Goal: Obtain resource: Obtain resource

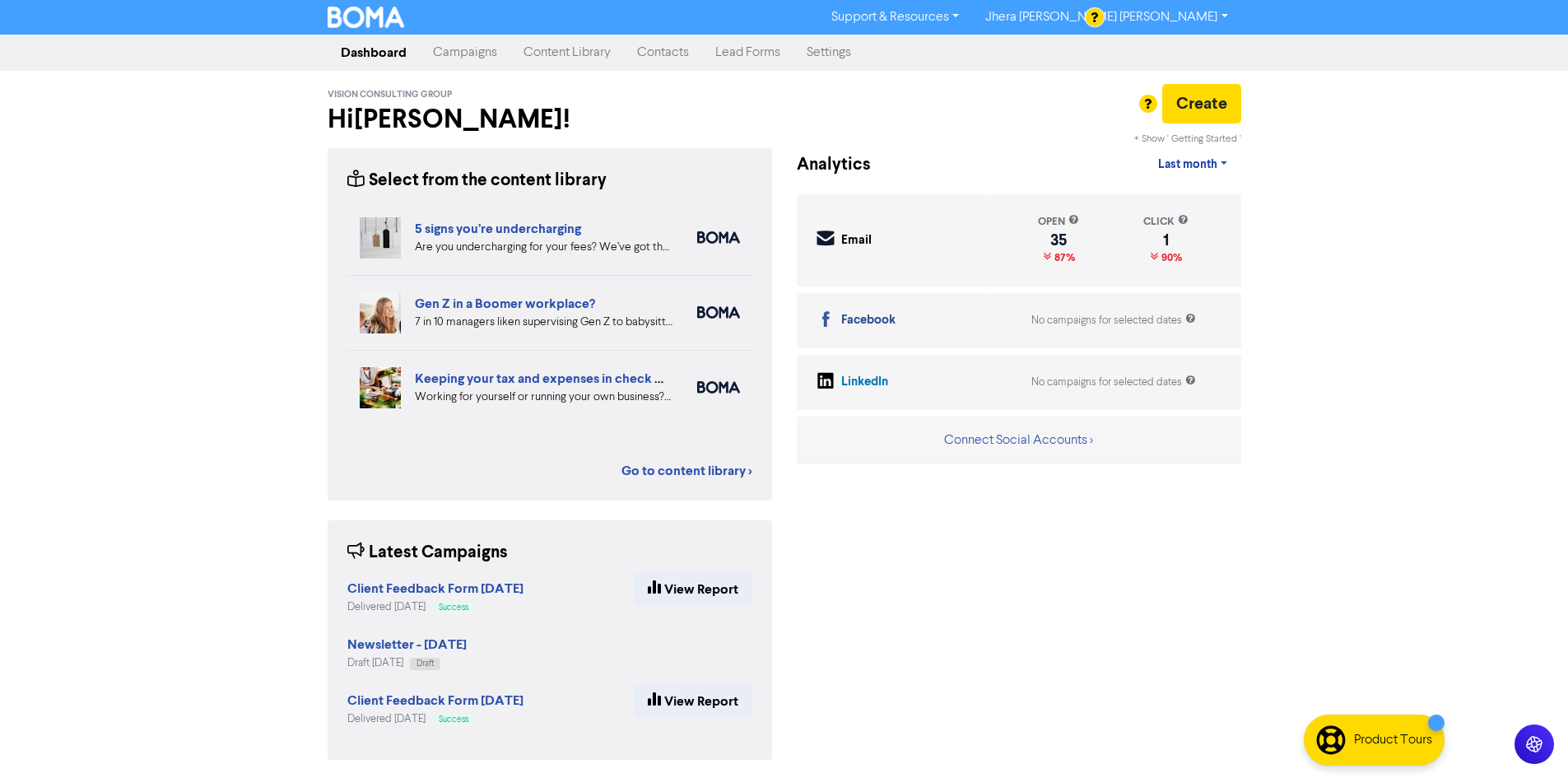
click at [568, 52] on link "Content Library" at bounding box center [567, 52] width 114 height 33
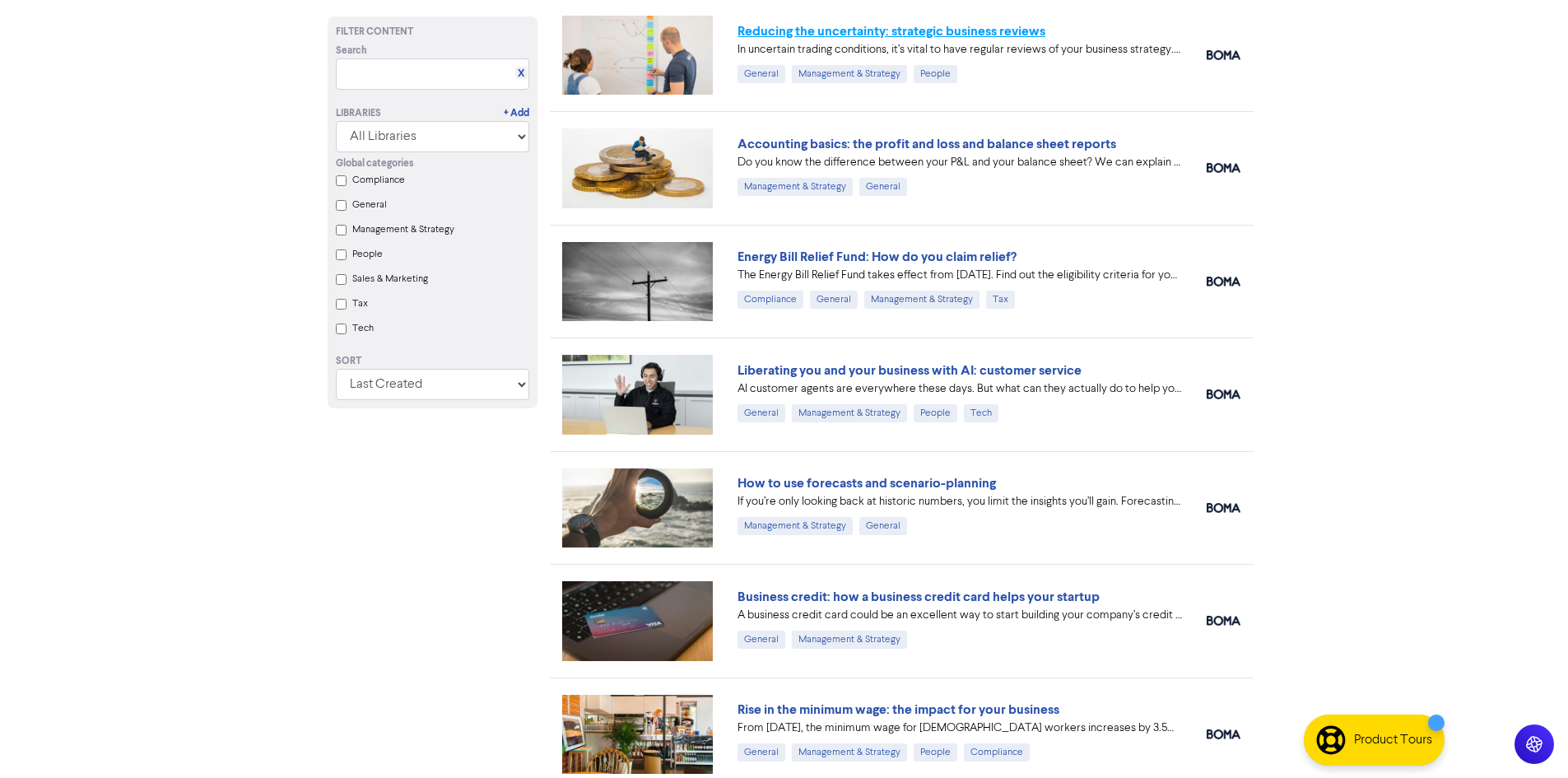
scroll to position [2733, 0]
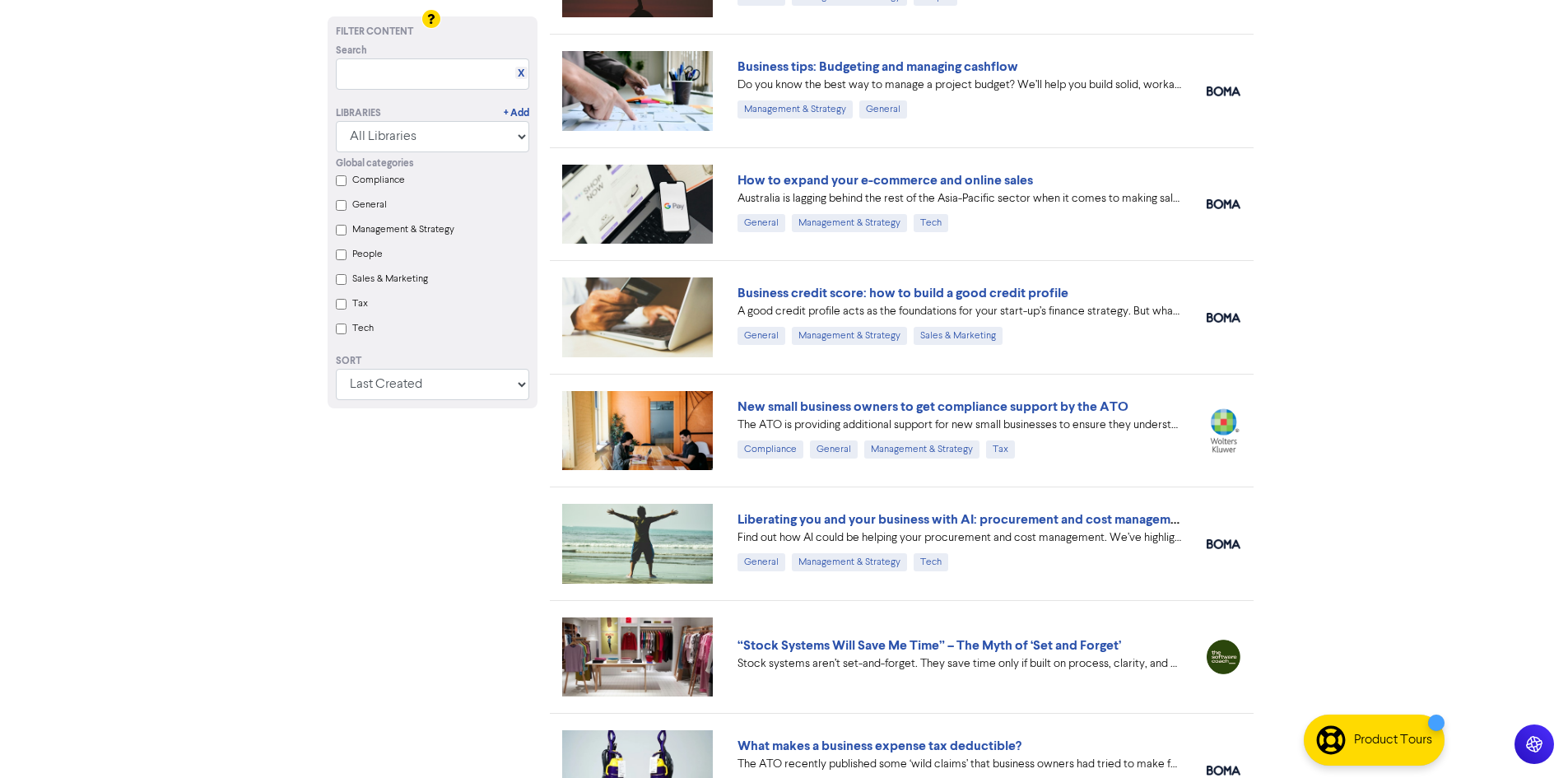
scroll to position [3968, 0]
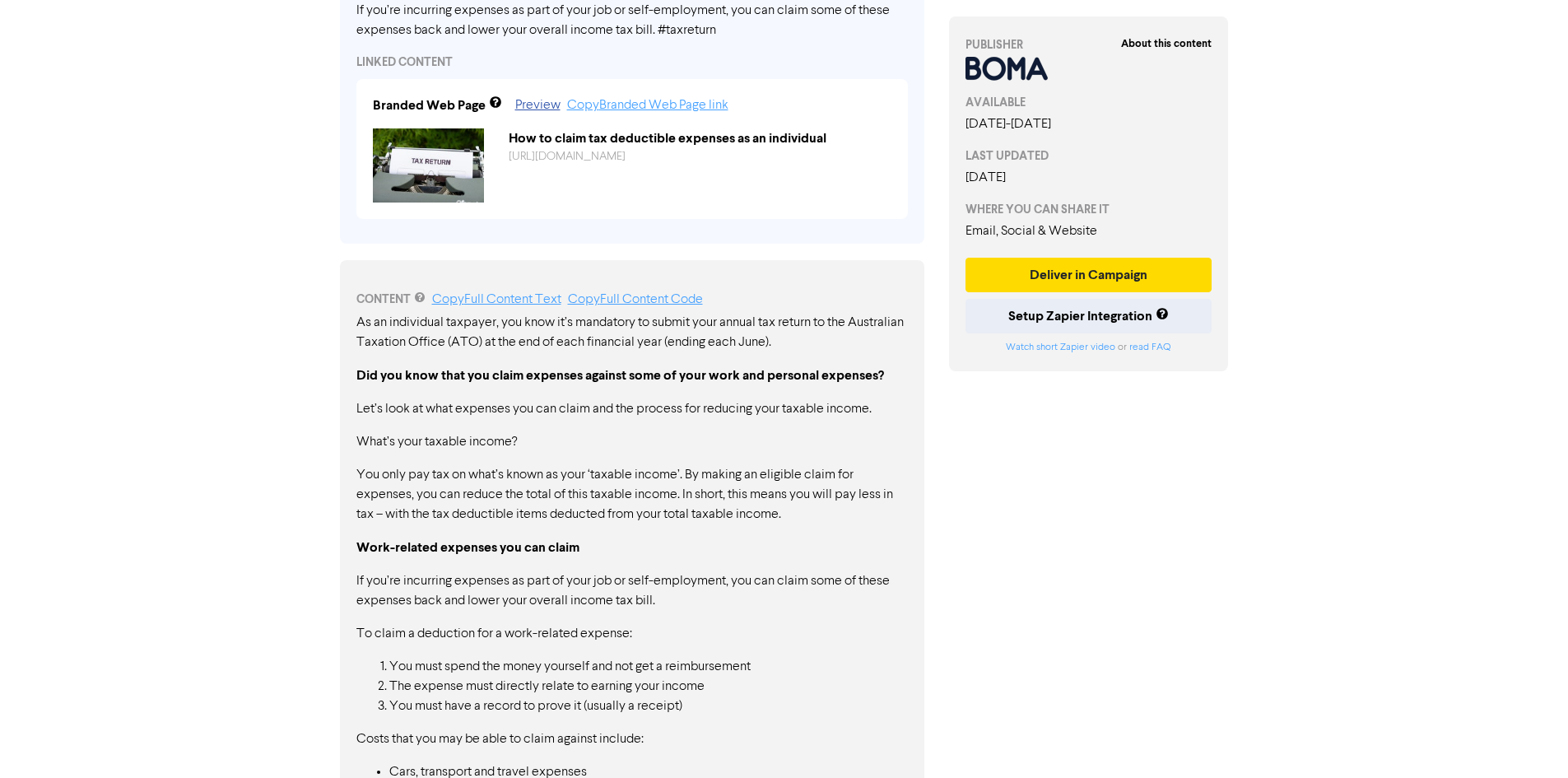
scroll to position [535, 0]
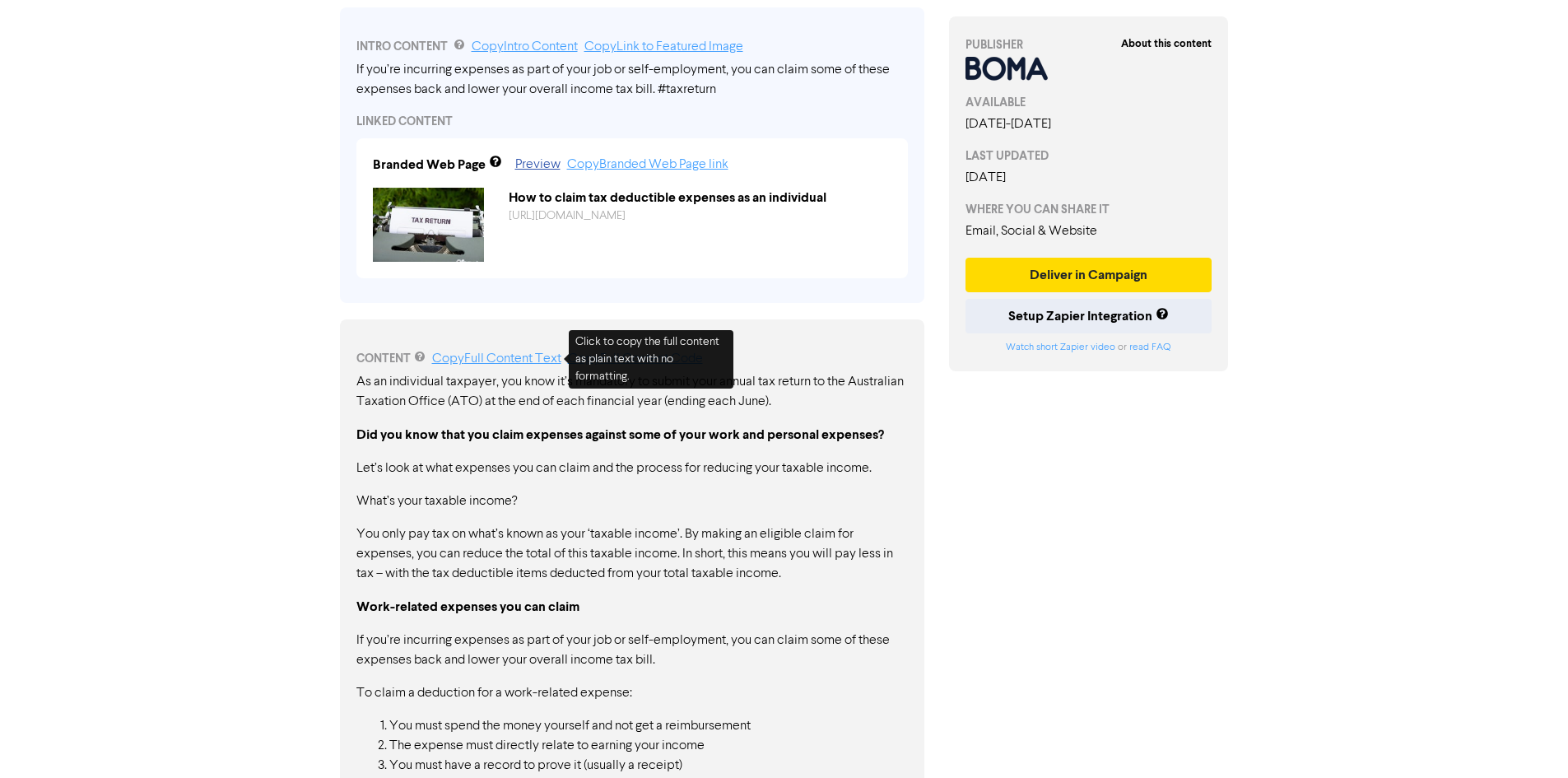
click at [479, 358] on link "Copy Full Content Text" at bounding box center [496, 359] width 129 height 13
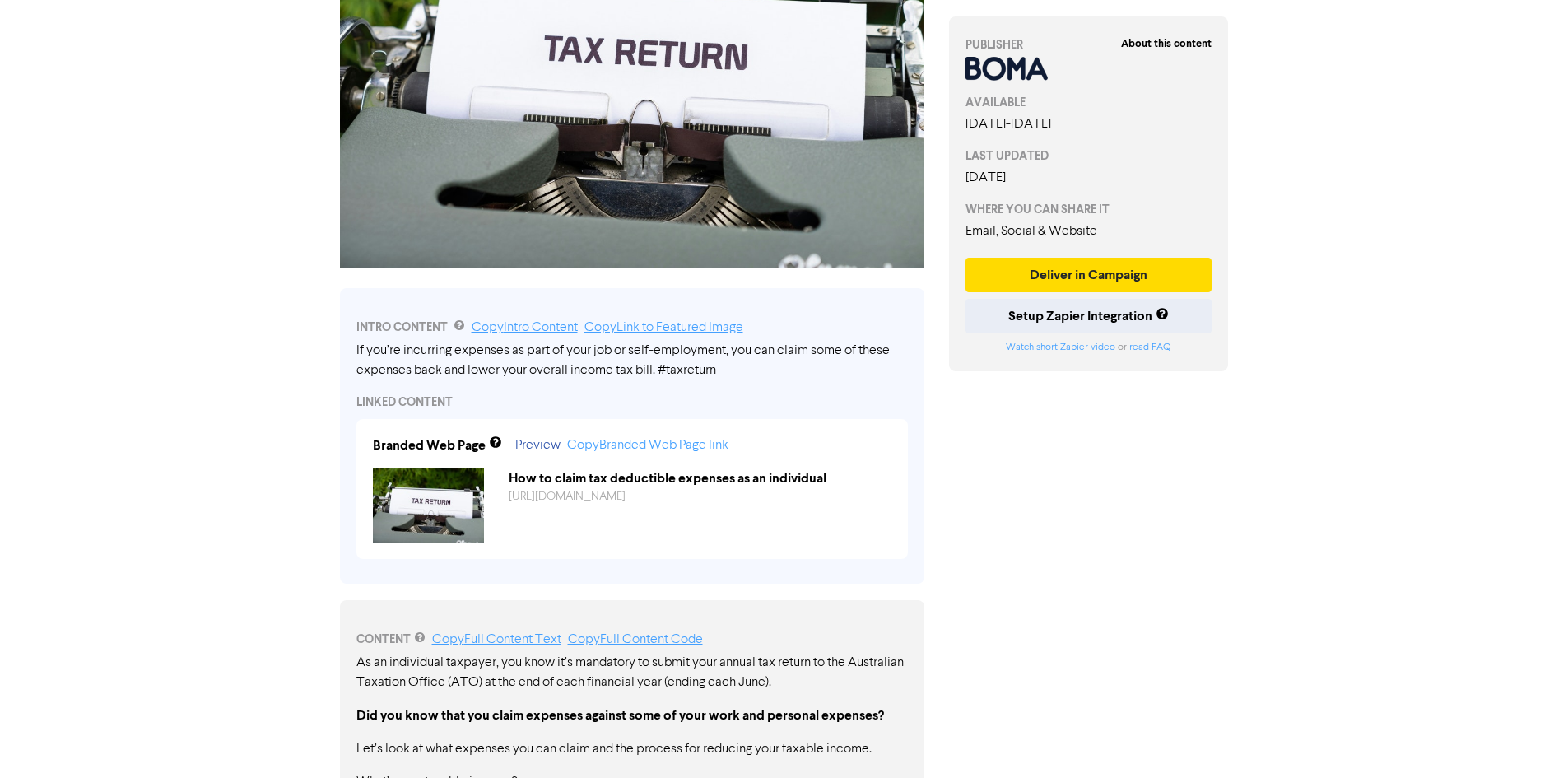
scroll to position [0, 0]
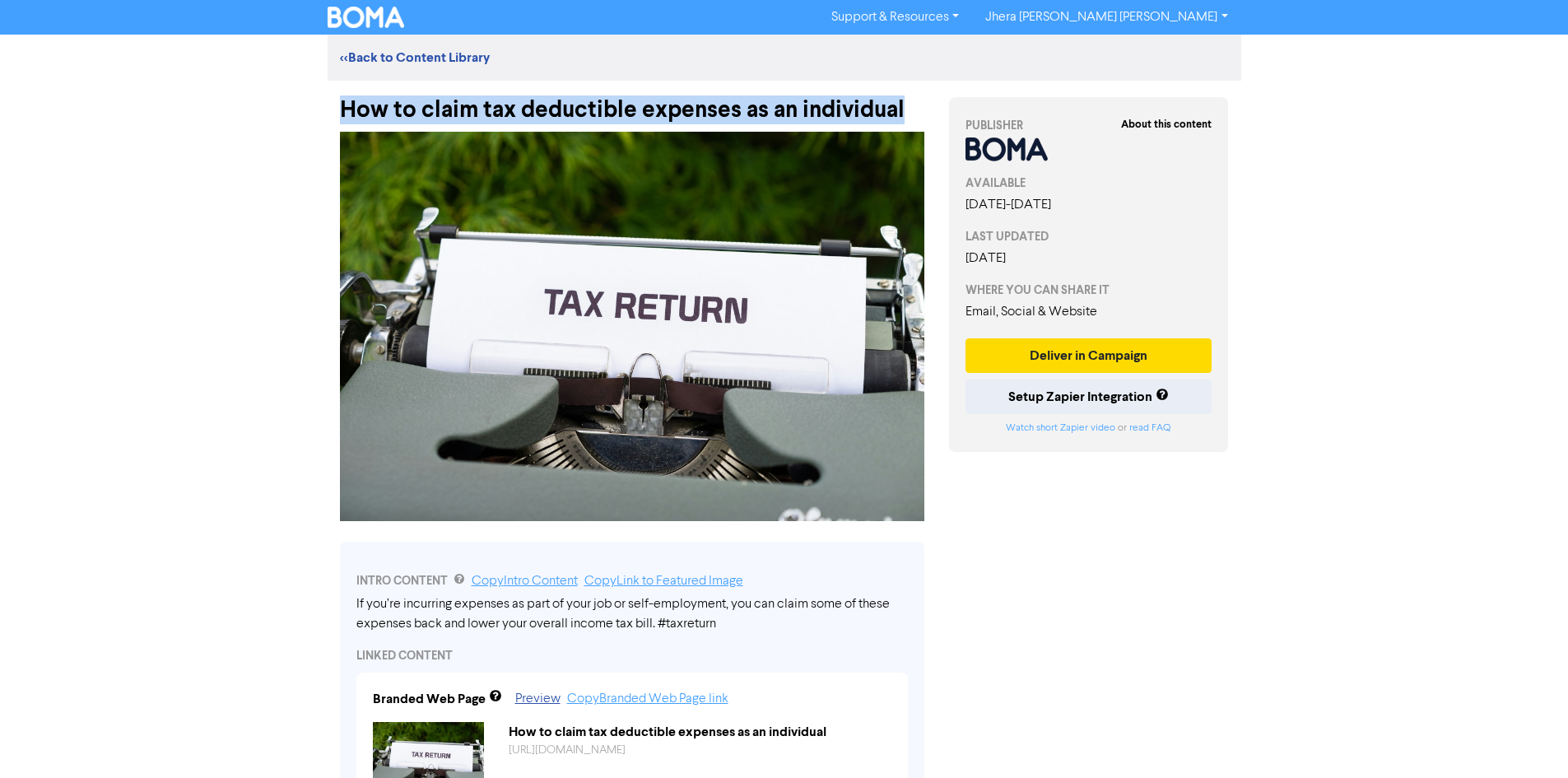
drag, startPoint x: 344, startPoint y: 108, endPoint x: 904, endPoint y: 122, distance: 560.2
click at [904, 122] on div "How to claim tax deductible expenses as an individual" at bounding box center [632, 102] width 584 height 43
copy div "How to claim tax deductible expenses as an individual"
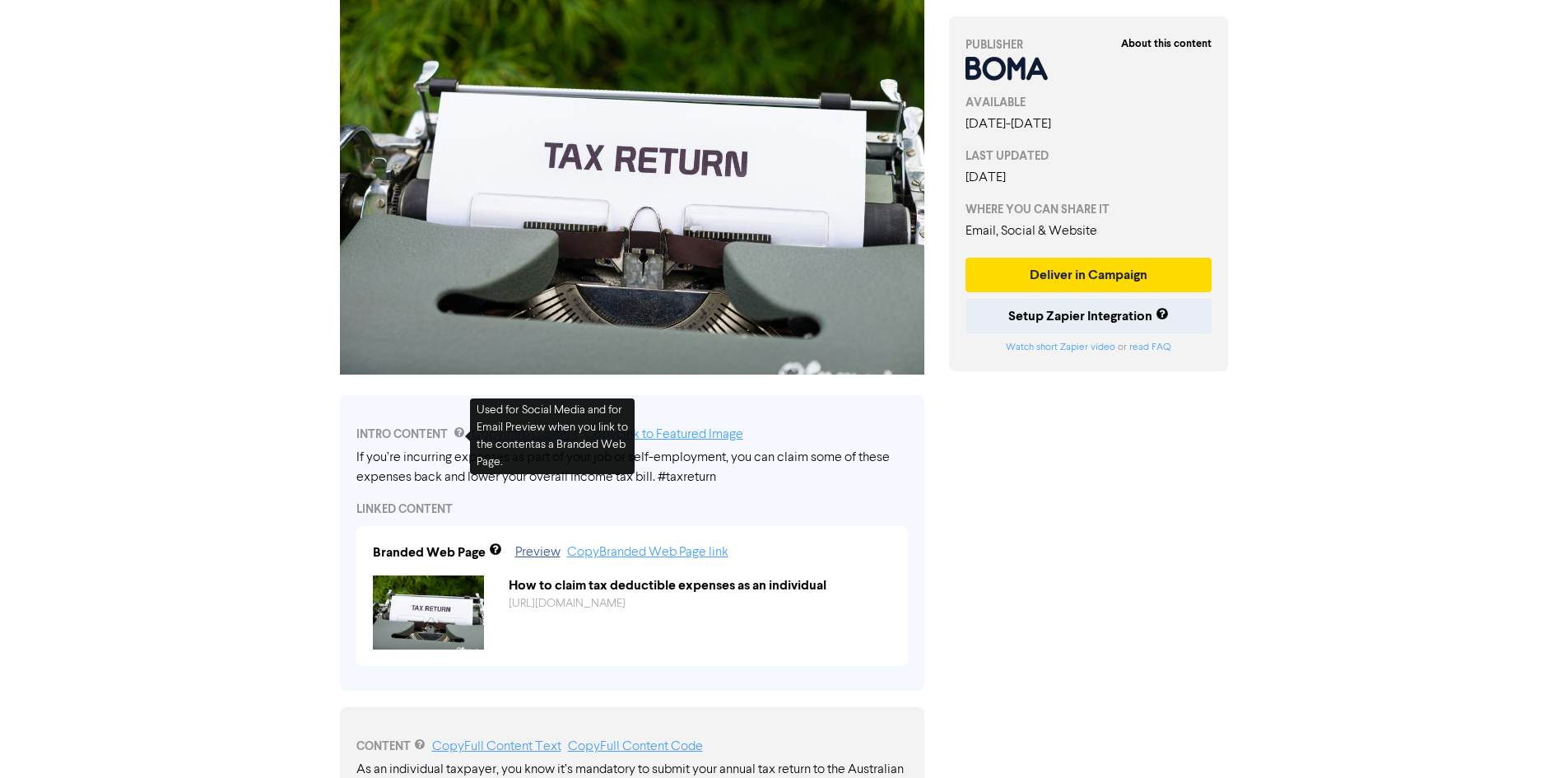
scroll to position [165, 0]
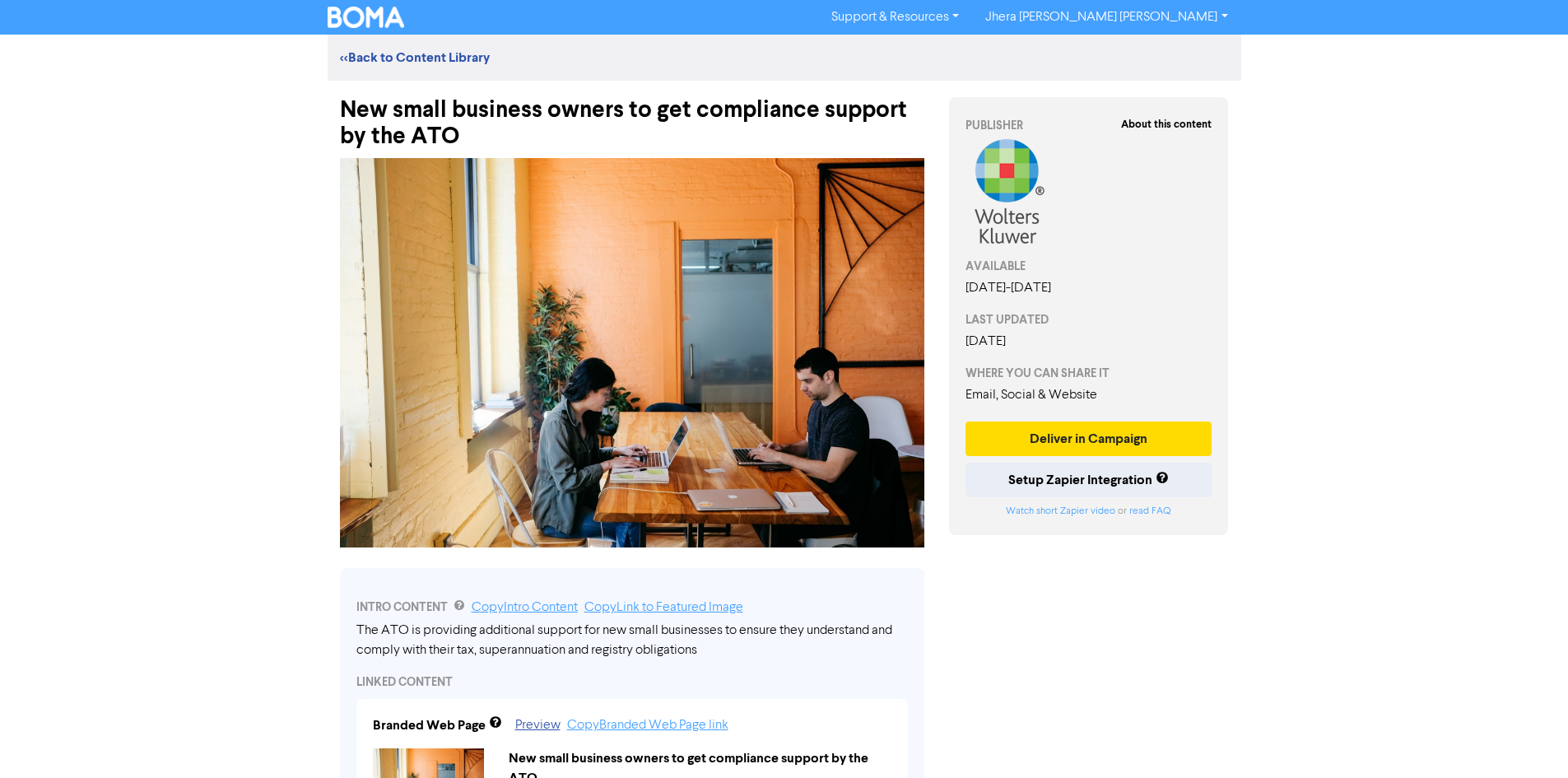
click at [334, 108] on div "New small business owners to get compliance support by the ATO" at bounding box center [632, 114] width 609 height 69
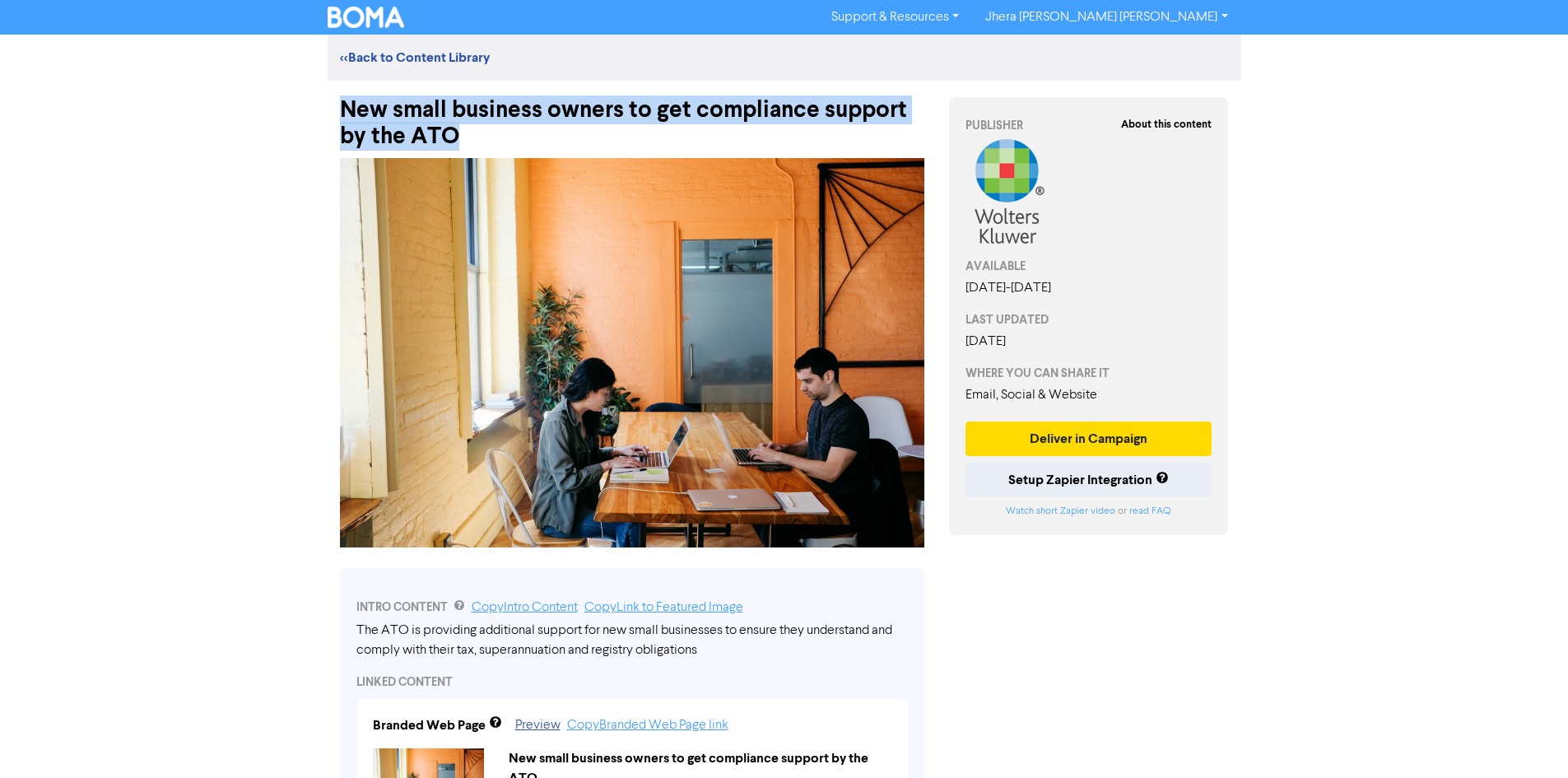
drag, startPoint x: 347, startPoint y: 106, endPoint x: 456, endPoint y: 134, distance: 112.5
click at [456, 134] on div "New small business owners to get compliance support by the ATO" at bounding box center [632, 114] width 584 height 69
copy div "New small business owners to get compliance support by the ATO"
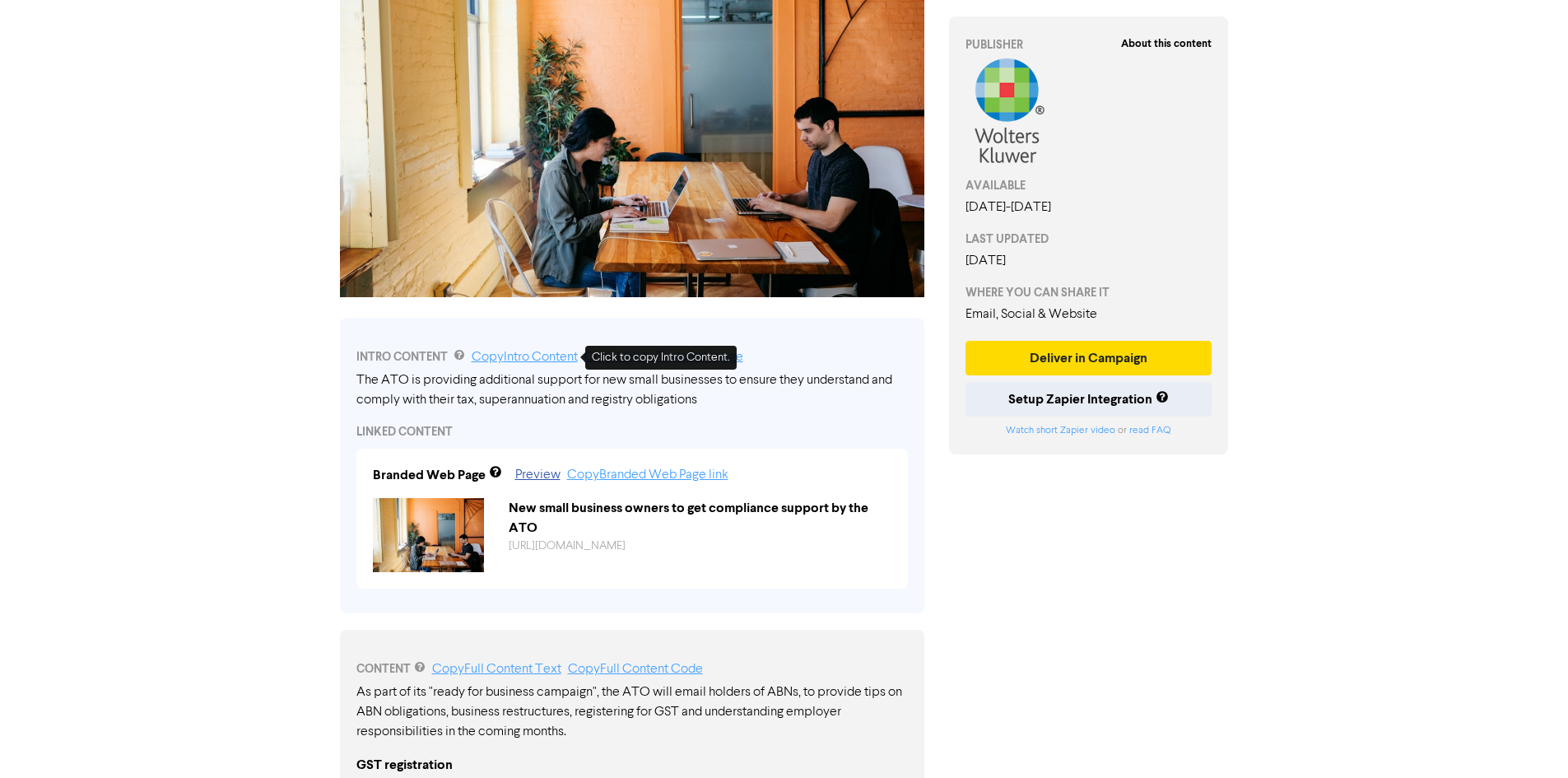
scroll to position [576, 0]
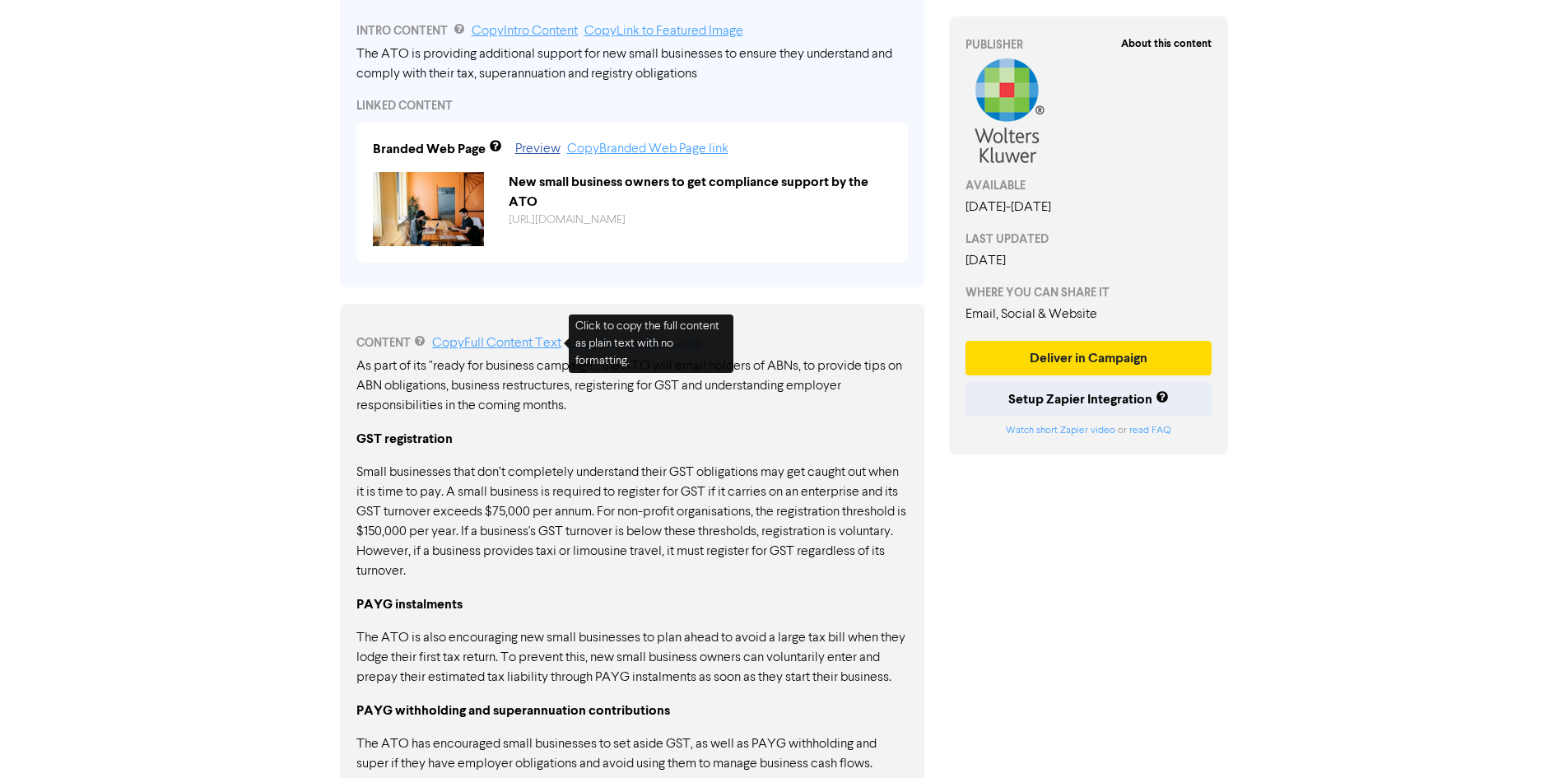
click at [515, 346] on link "Copy Full Content Text" at bounding box center [496, 342] width 129 height 13
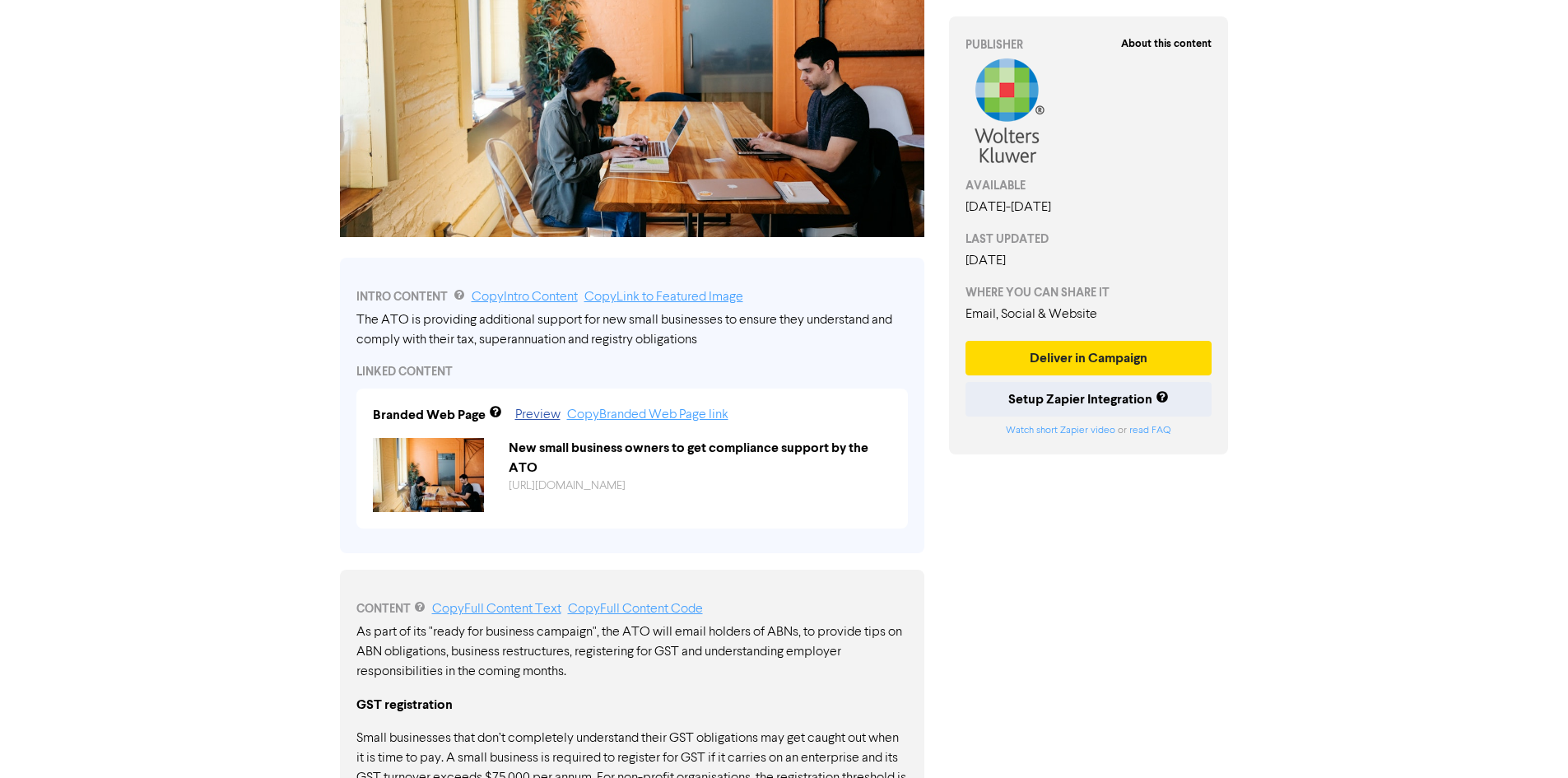
scroll to position [0, 0]
